Goal: Information Seeking & Learning: Learn about a topic

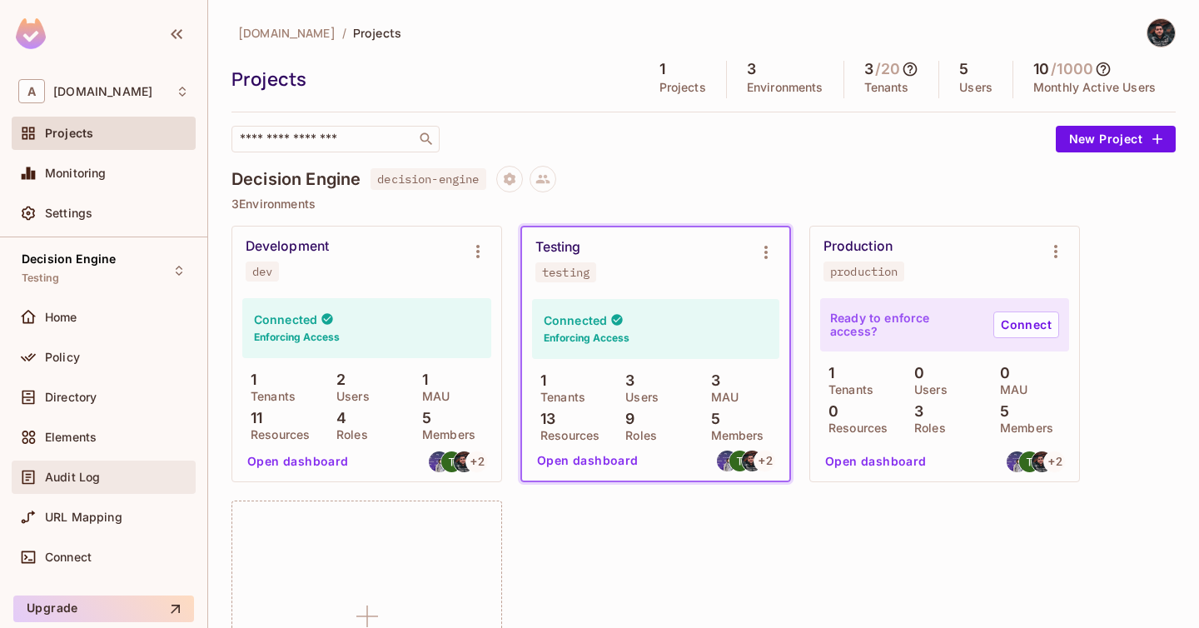
click at [93, 479] on span "Audit Log" at bounding box center [72, 476] width 55 height 13
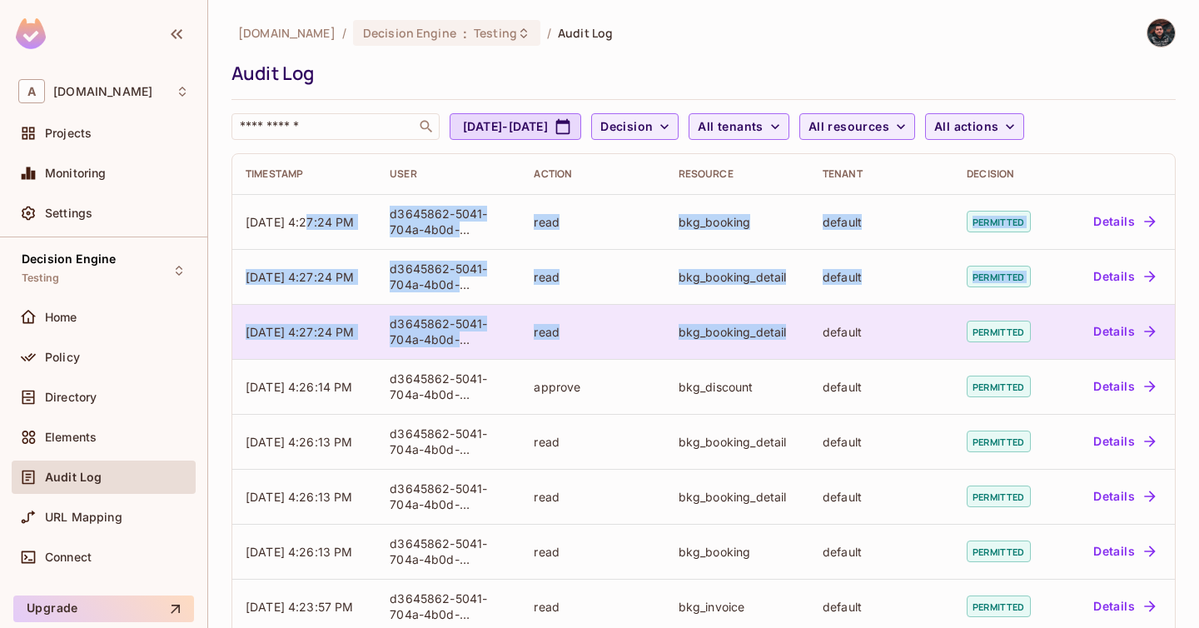
drag, startPoint x: 307, startPoint y: 214, endPoint x: 787, endPoint y: 346, distance: 497.4
click at [787, 346] on tbody "[DATE] 4:27:24 PM d3645862-5041-704a-4b0d-dbb556f982c0 read bkg_booking default…" at bounding box center [703, 606] width 942 height 824
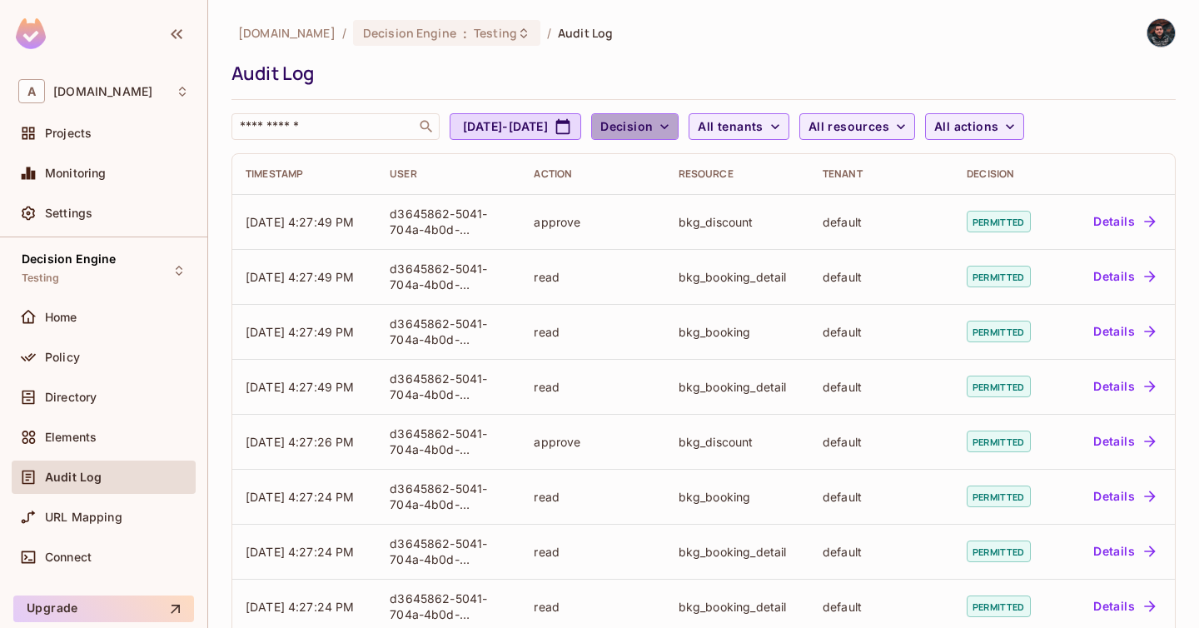
click at [678, 137] on button "Decision" at bounding box center [634, 126] width 87 height 27
click at [713, 137] on div at bounding box center [599, 314] width 1199 height 628
click at [1100, 130] on div "​ Aug 11, 2025 - Sep 11, 2025 Decision All tenants All resources All actions" at bounding box center [699, 126] width 936 height 27
click at [998, 130] on span "All actions" at bounding box center [966, 127] width 64 height 21
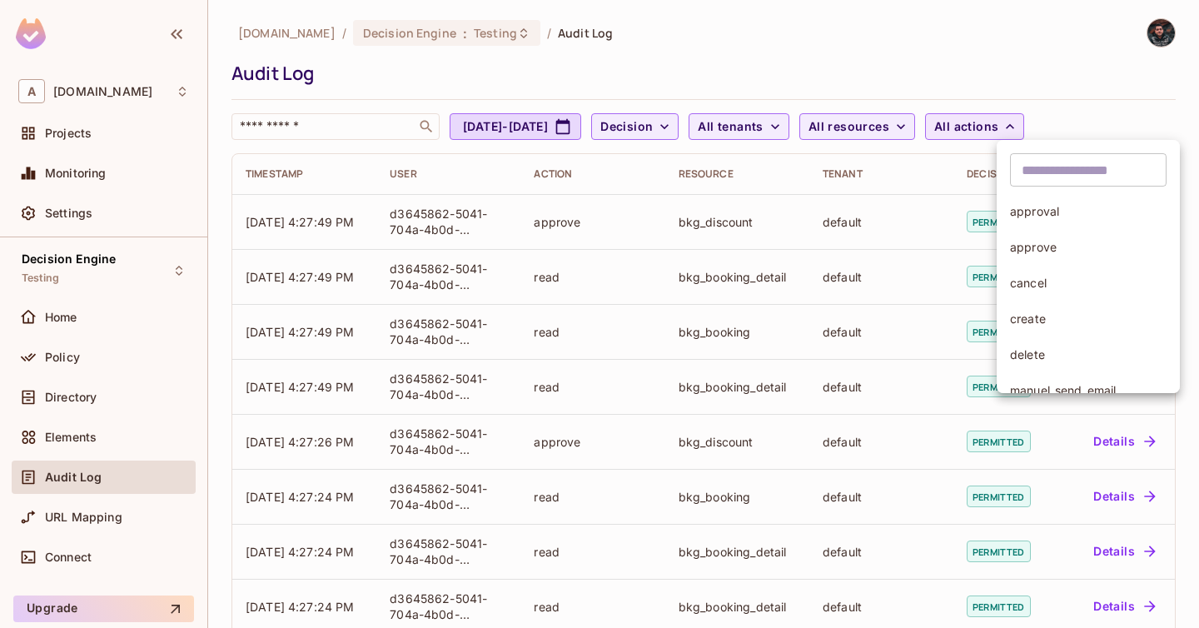
click at [1058, 130] on div at bounding box center [599, 314] width 1199 height 628
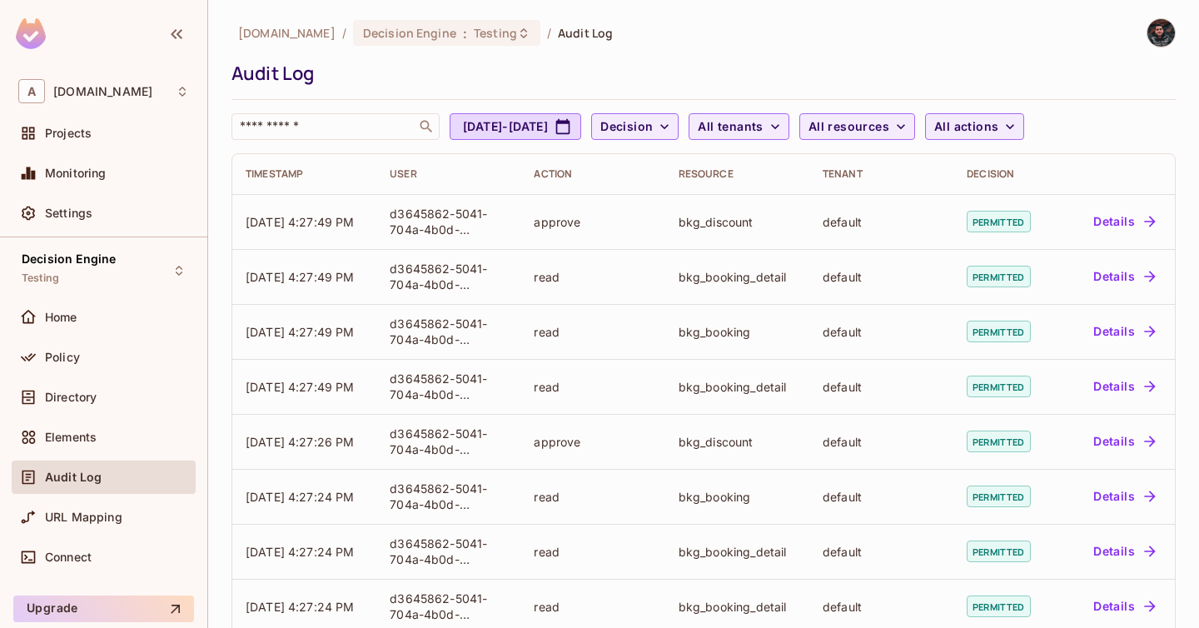
click at [1136, 125] on div "​ Aug 11, 2025 - Sep 11, 2025 Decision All tenants All resources All actions" at bounding box center [699, 126] width 936 height 27
click at [998, 125] on span "All actions" at bounding box center [966, 127] width 64 height 21
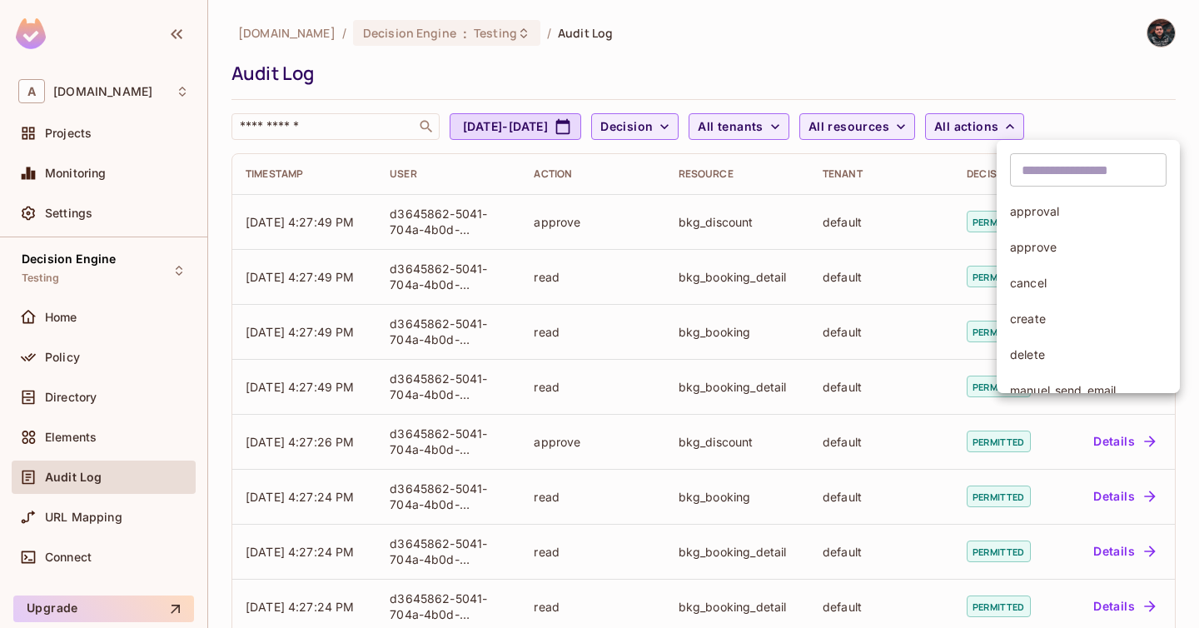
click at [1139, 127] on div at bounding box center [599, 314] width 1199 height 628
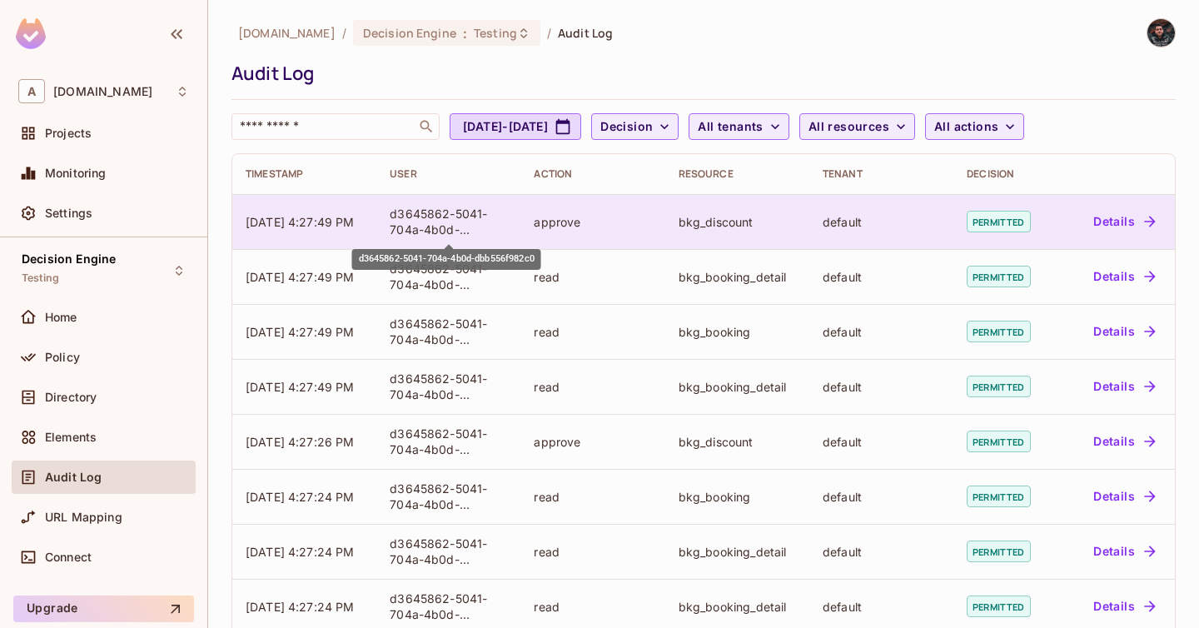
click at [468, 214] on div "d3645862-5041-704a-4b0d-dbb556f982c0" at bounding box center [448, 222] width 117 height 32
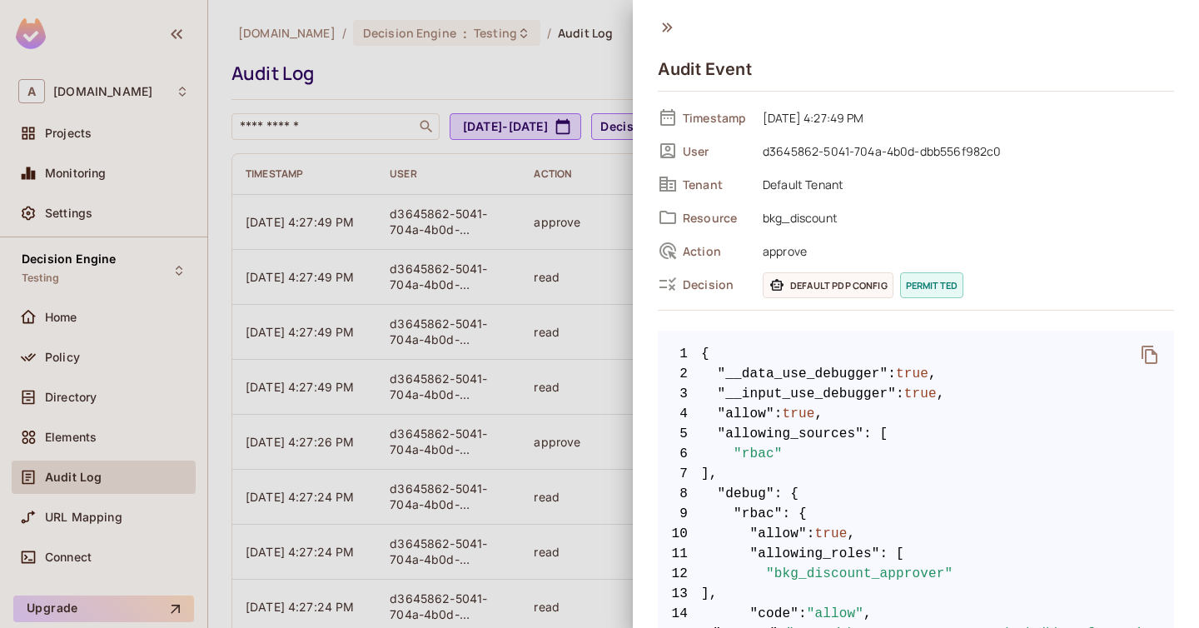
click at [847, 281] on span "Default PDP config" at bounding box center [828, 285] width 131 height 26
click at [770, 285] on icon at bounding box center [776, 284] width 17 height 17
click at [778, 286] on icon at bounding box center [776, 284] width 17 height 17
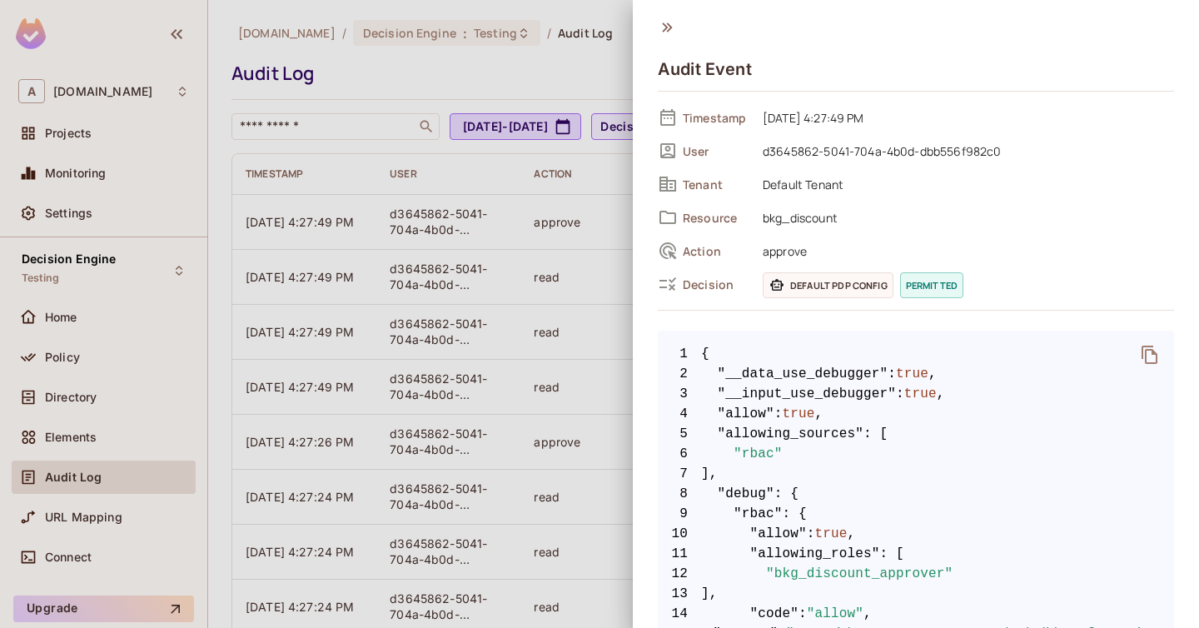
click at [937, 289] on span "permitted" at bounding box center [931, 285] width 63 height 26
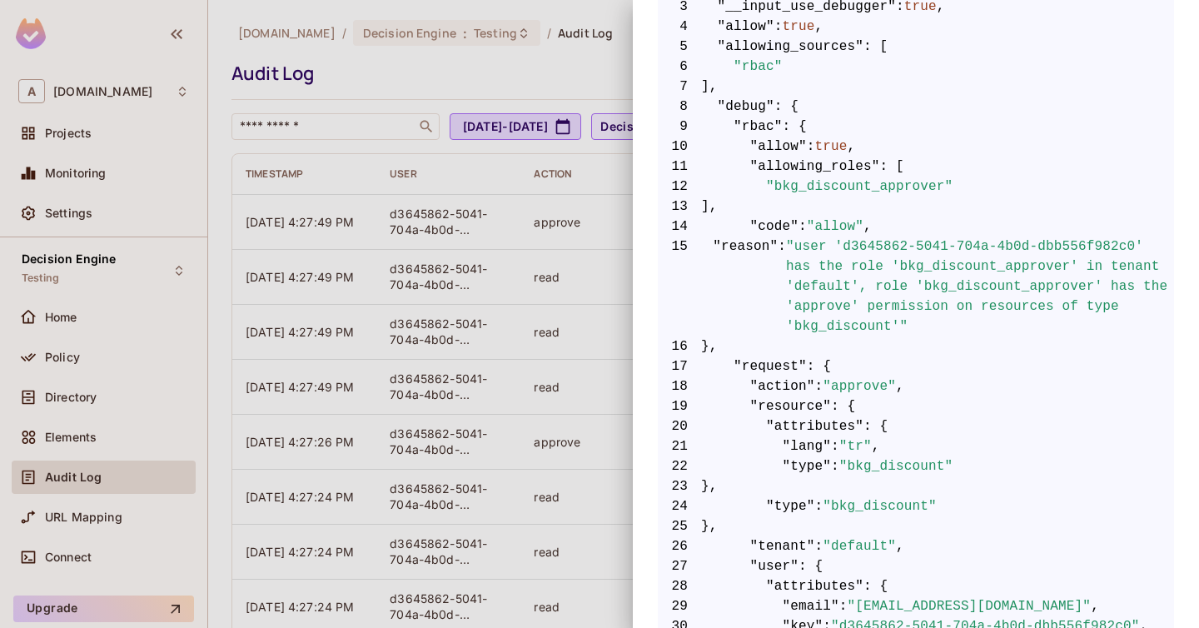
scroll to position [842, 0]
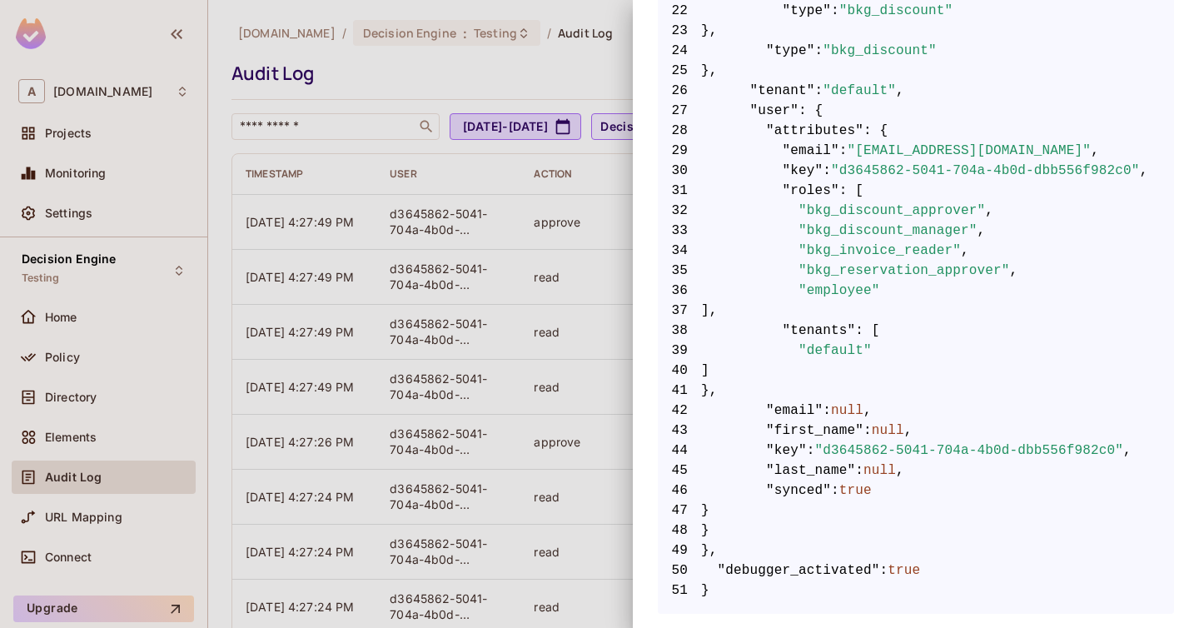
click at [461, 97] on div at bounding box center [599, 314] width 1199 height 628
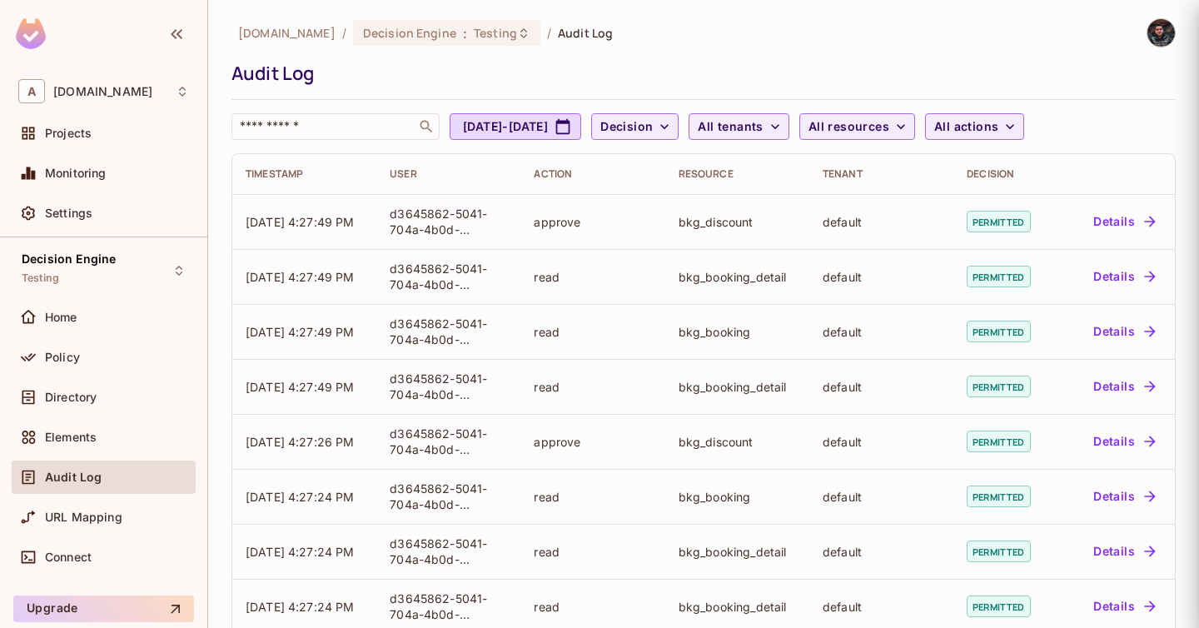
scroll to position [0, 0]
